Goal: Navigation & Orientation: Find specific page/section

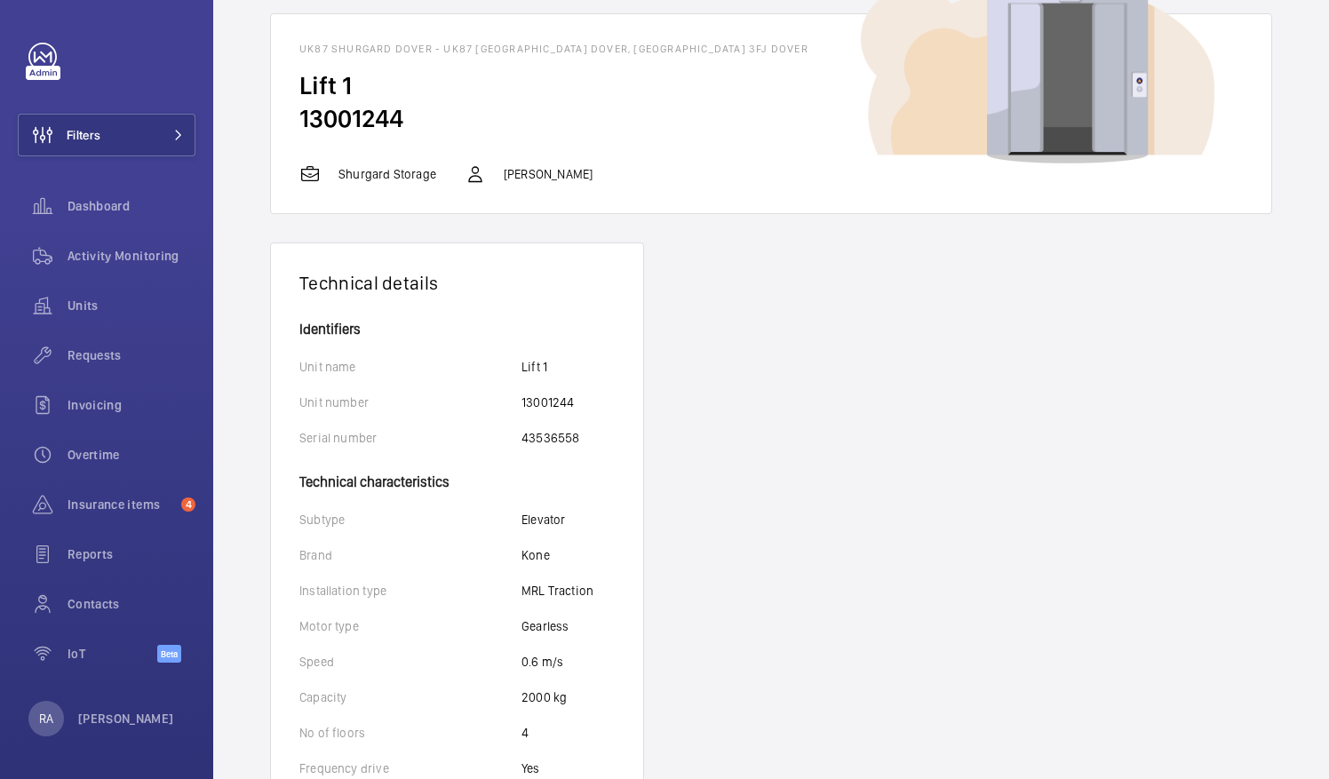
scroll to position [89, 0]
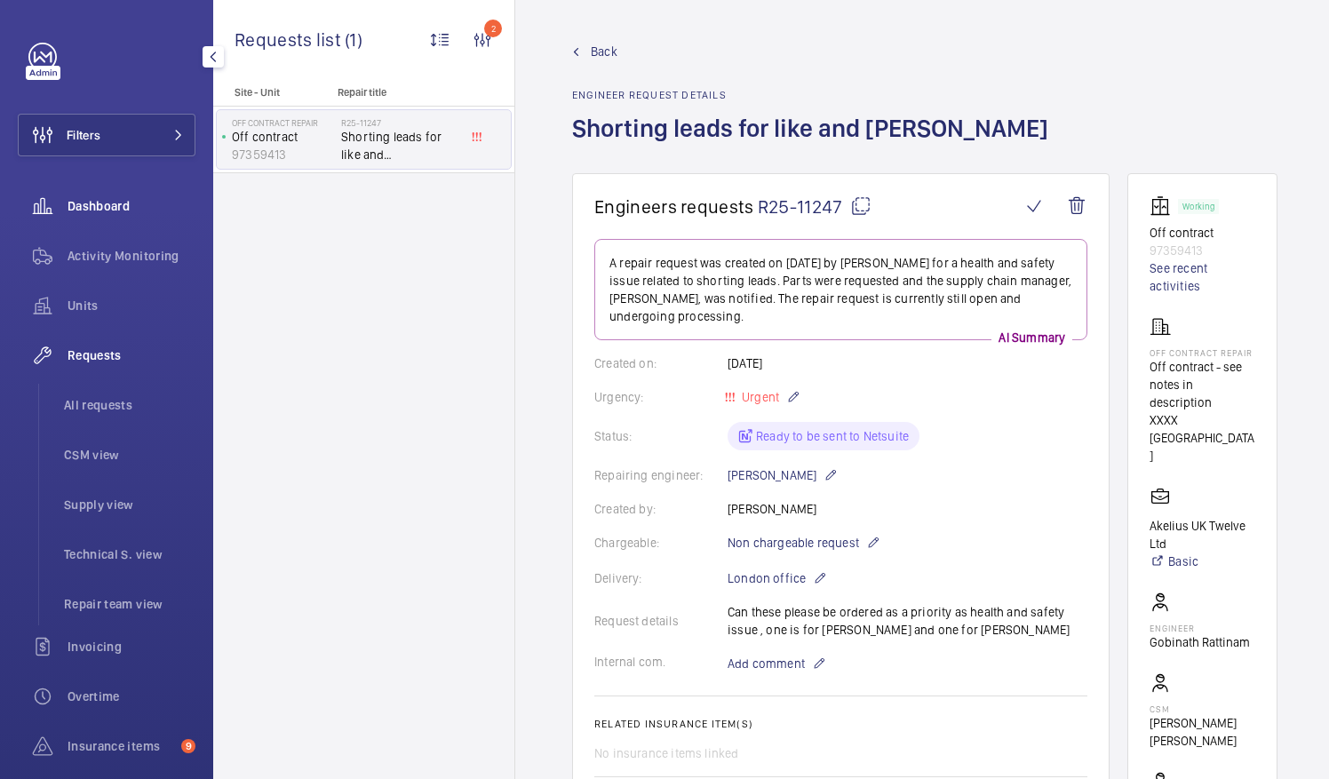
scroll to position [89, 0]
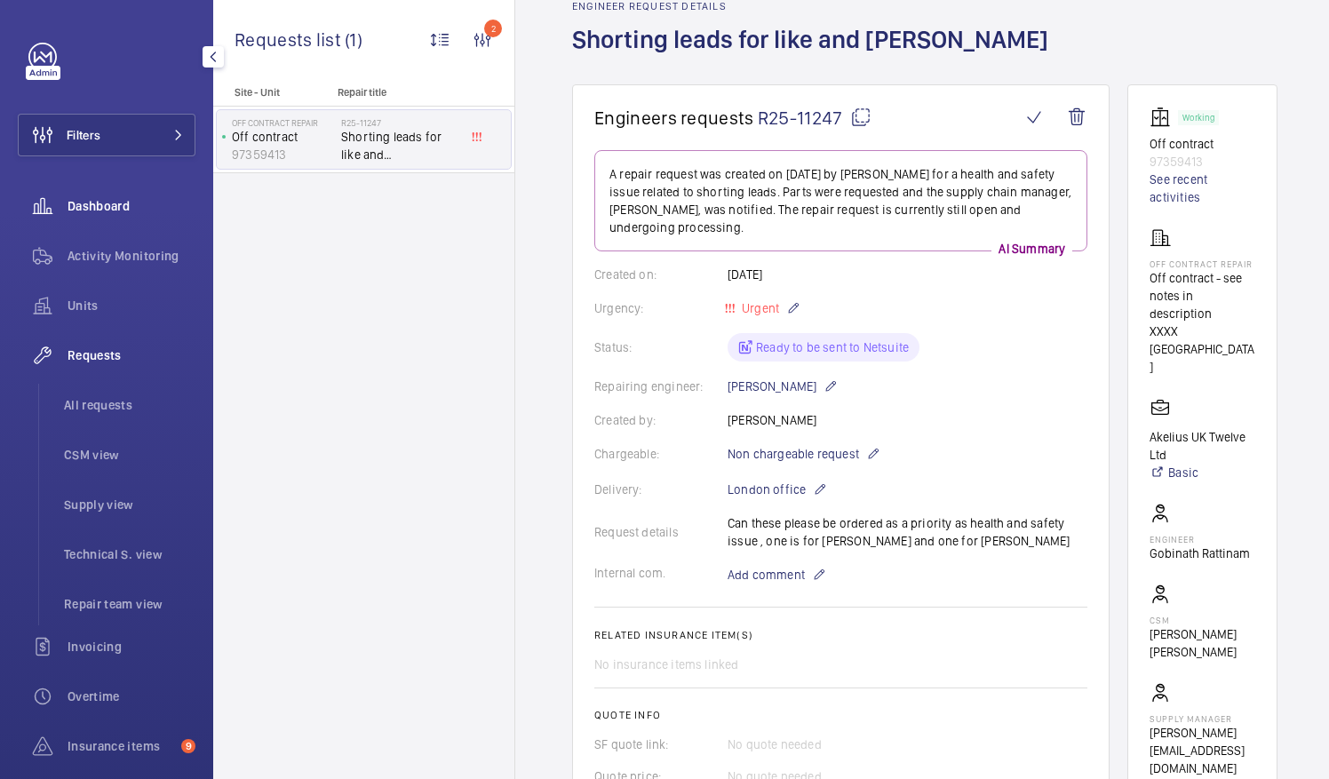
click at [107, 210] on span "Dashboard" at bounding box center [132, 206] width 128 height 18
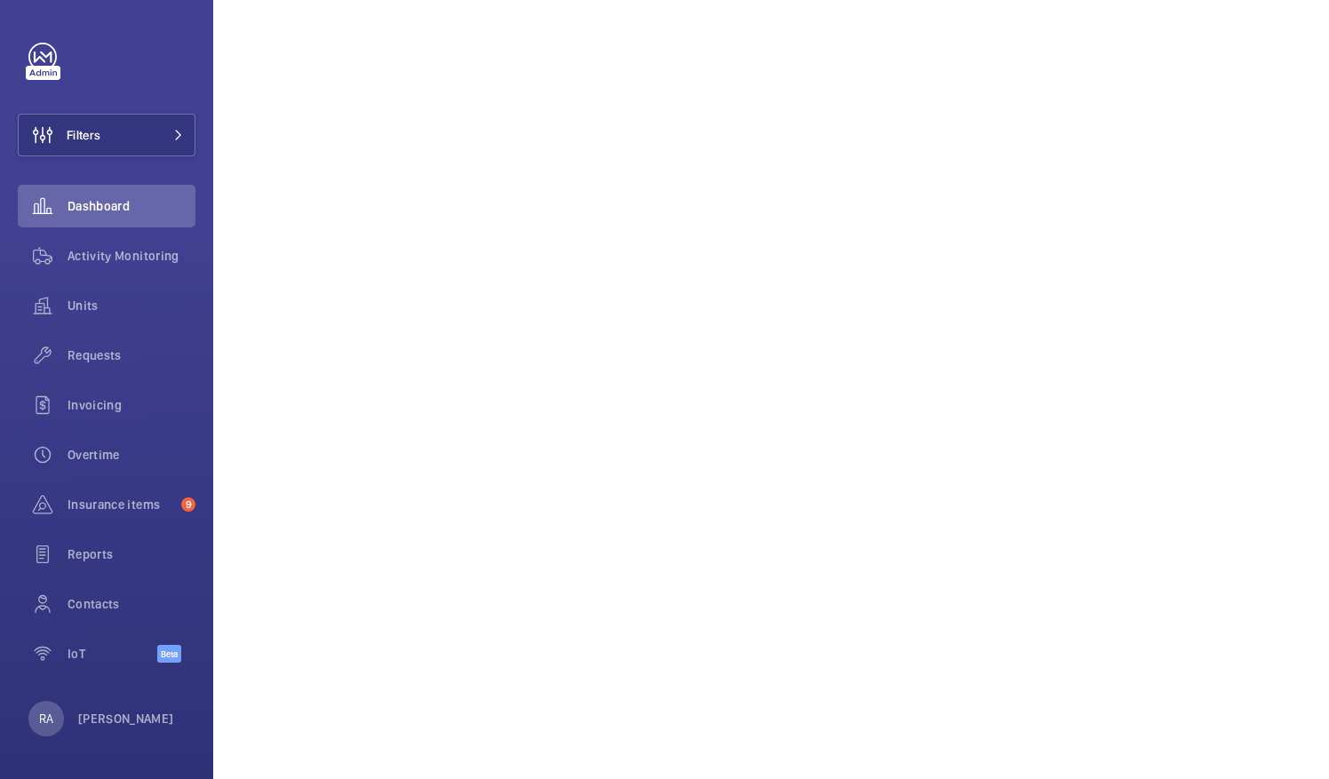
scroll to position [977, 0]
